Goal: Information Seeking & Learning: Learn about a topic

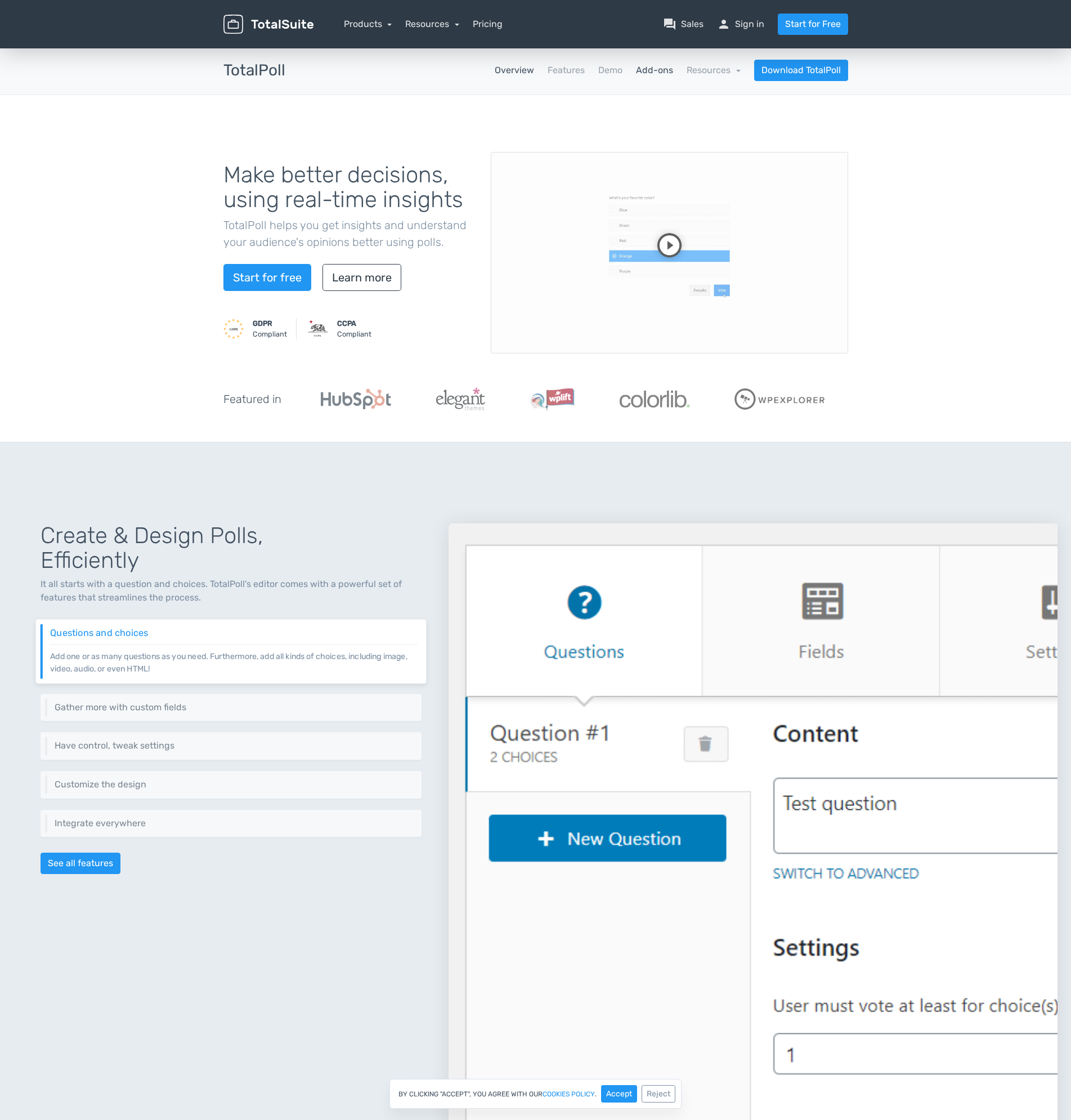
click at [645, 73] on link "Add-ons" at bounding box center [654, 71] width 37 height 14
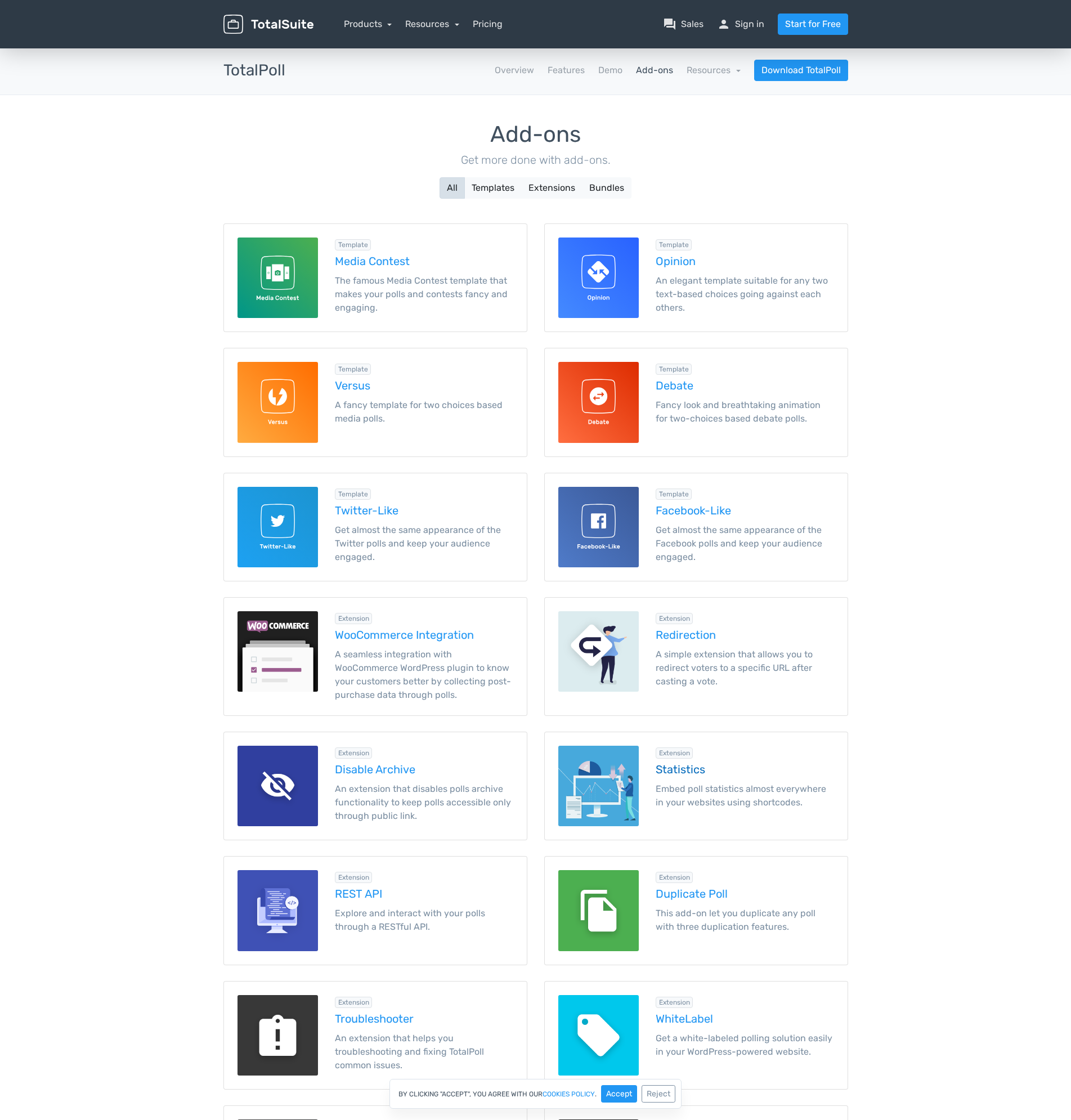
click at [674, 766] on h5 "Statistics" at bounding box center [745, 769] width 178 height 12
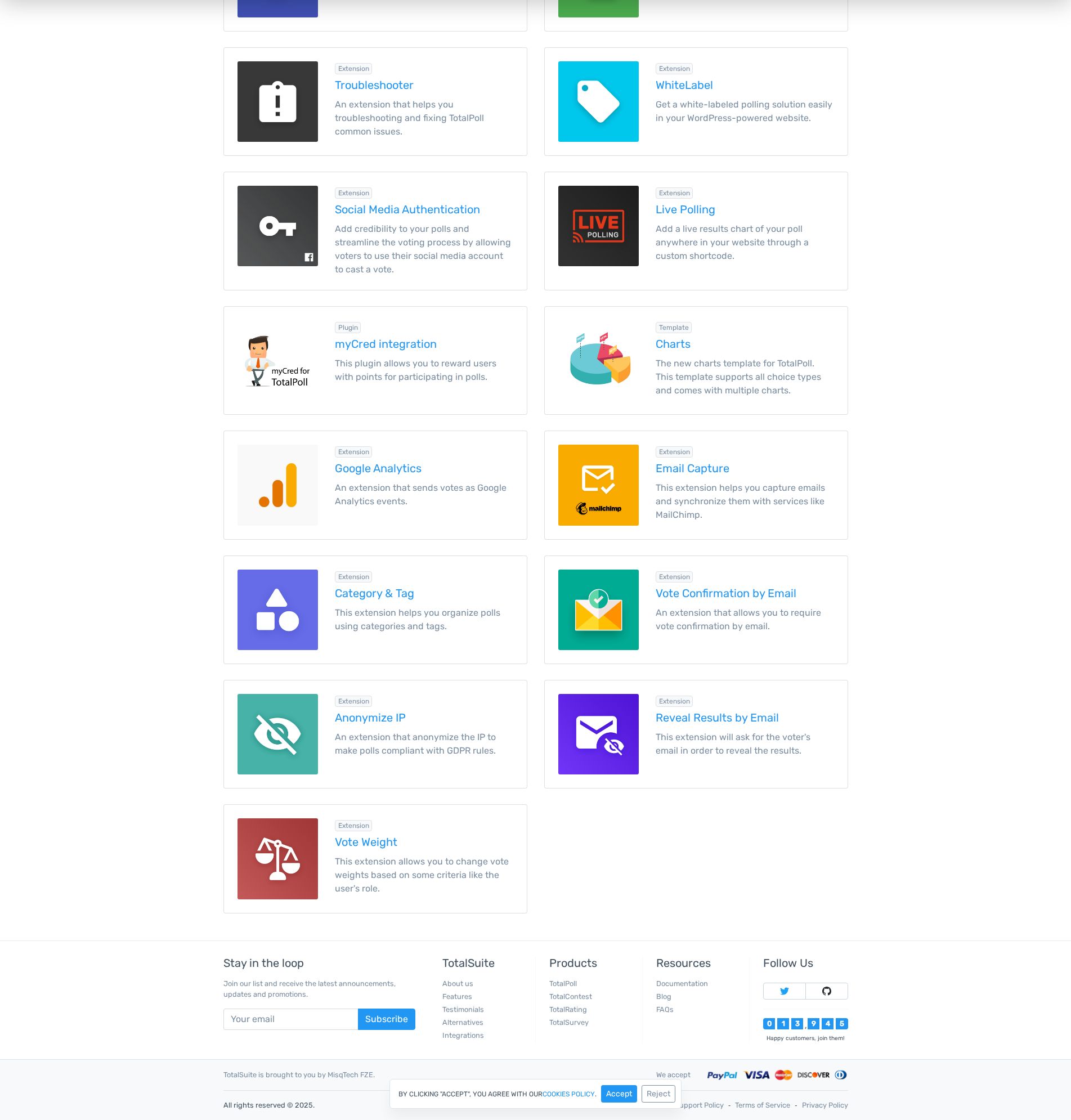
scroll to position [652, 0]
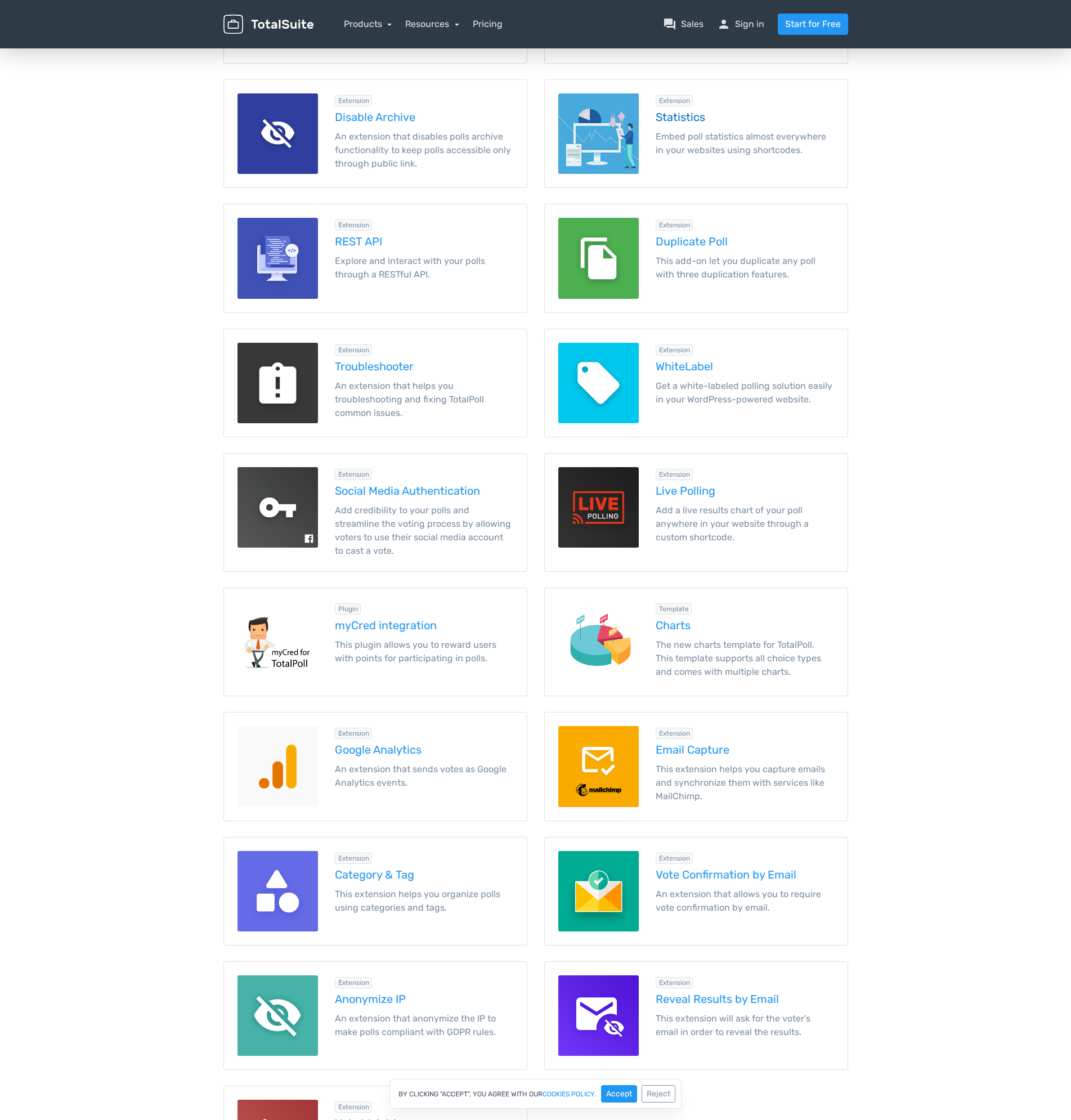
click at [607, 145] on img at bounding box center [598, 133] width 80 height 80
